Goal: Information Seeking & Learning: Understand process/instructions

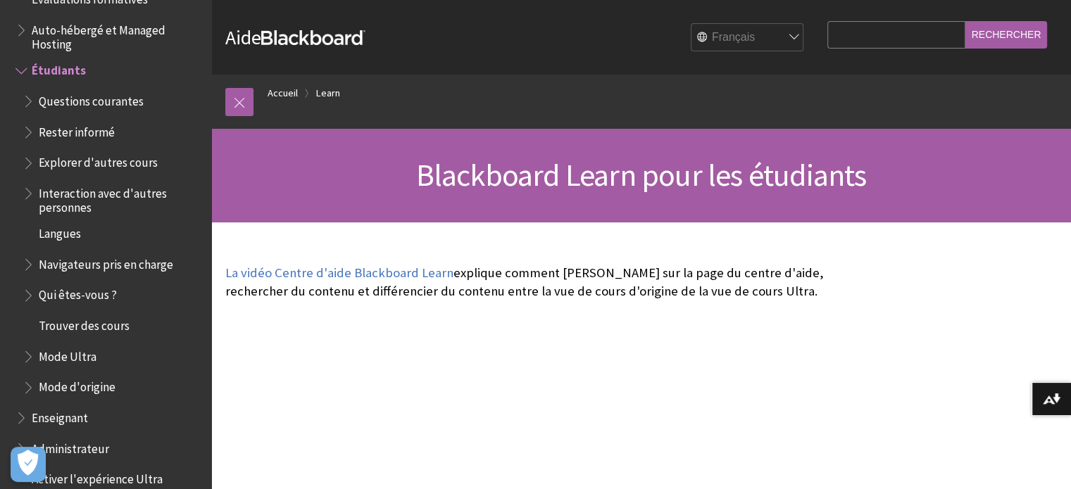
scroll to position [1253, 0]
click at [81, 294] on span "Qui êtes-vous ?" at bounding box center [78, 292] width 78 height 19
click at [101, 327] on span "Trouver des cours" at bounding box center [84, 322] width 91 height 19
